Goal: Transaction & Acquisition: Purchase product/service

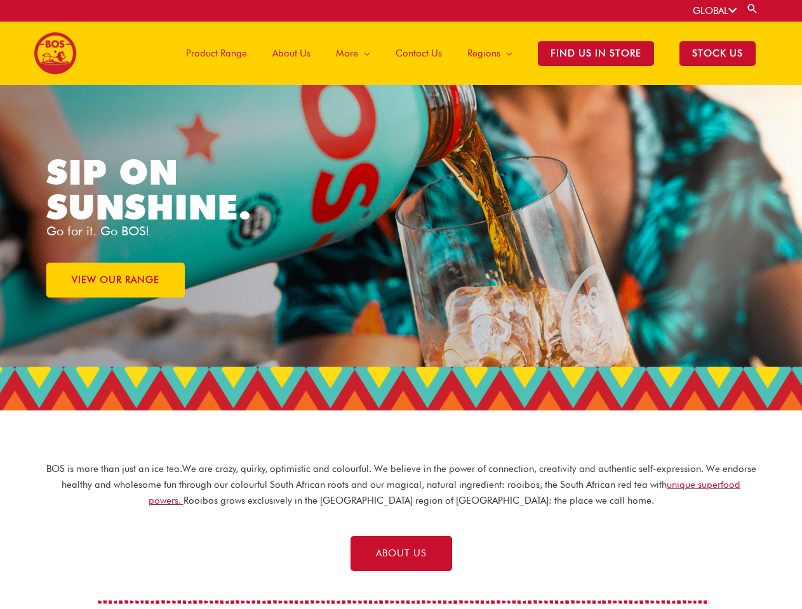
click at [401, 305] on div "SIP ON SUNSHINE. Go for it. Go BOS! VIEW OUR RANGE" at bounding box center [400, 226] width 709 height 282
click at [713, 11] on link "GLOBAL" at bounding box center [714, 10] width 44 height 11
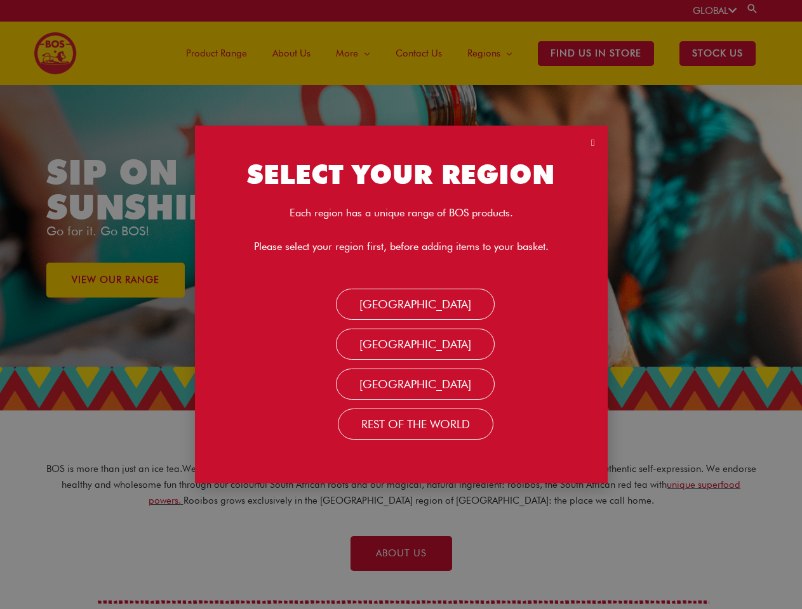
click at [753, 8] on link "Search" at bounding box center [752, 9] width 13 height 12
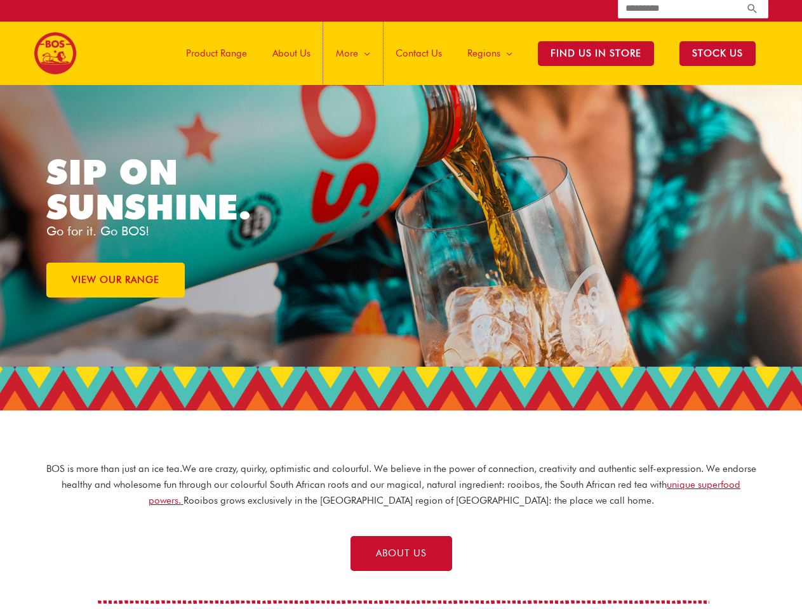
click at [357, 53] on span "More" at bounding box center [347, 53] width 22 height 38
click at [223, 274] on div "VIEW OUR RANGE" at bounding box center [223, 280] width 355 height 35
click at [223, 280] on div "VIEW OUR RANGE" at bounding box center [223, 280] width 355 height 35
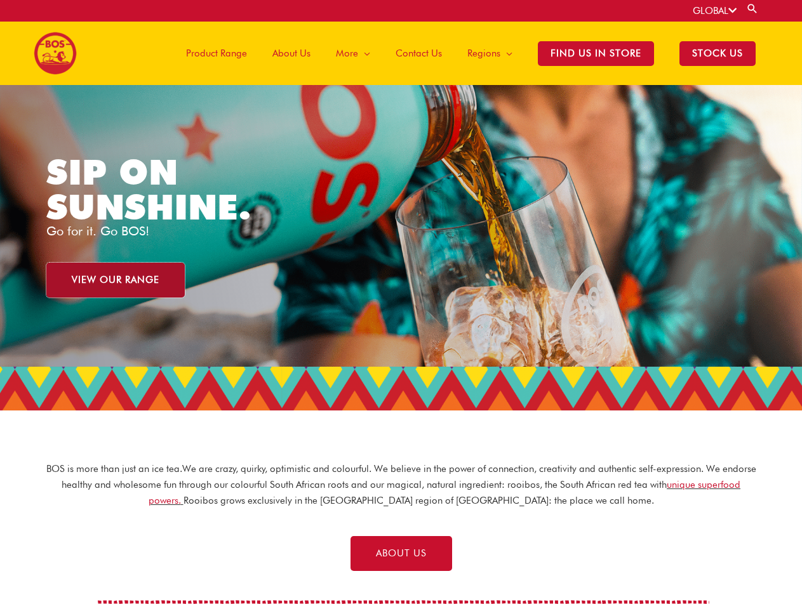
click at [116, 280] on span "VIEW OUR RANGE" at bounding box center [116, 280] width 88 height 10
